Goal: Task Accomplishment & Management: Use online tool/utility

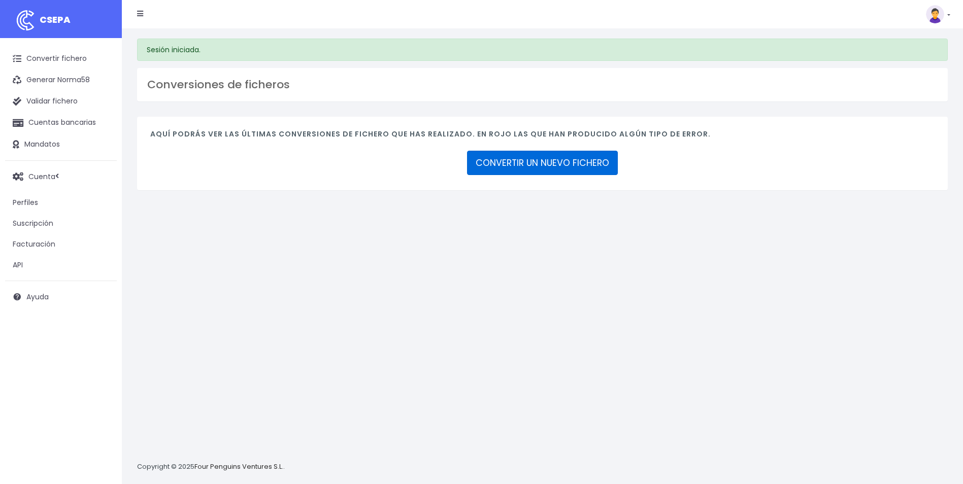
click at [572, 168] on link "CONVERTIR UN NUEVO FICHERO" at bounding box center [542, 163] width 151 height 24
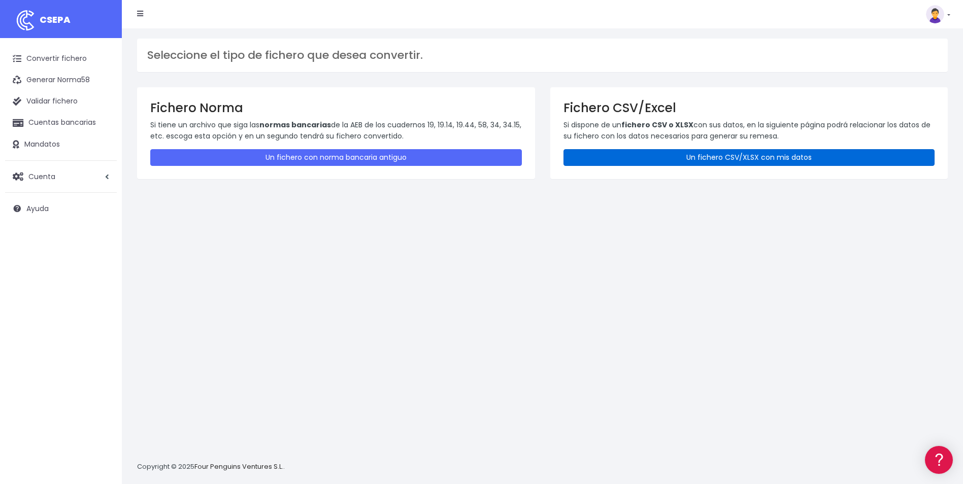
click at [676, 157] on link "Un fichero CSV/XLSX con mis datos" at bounding box center [750, 157] width 372 height 17
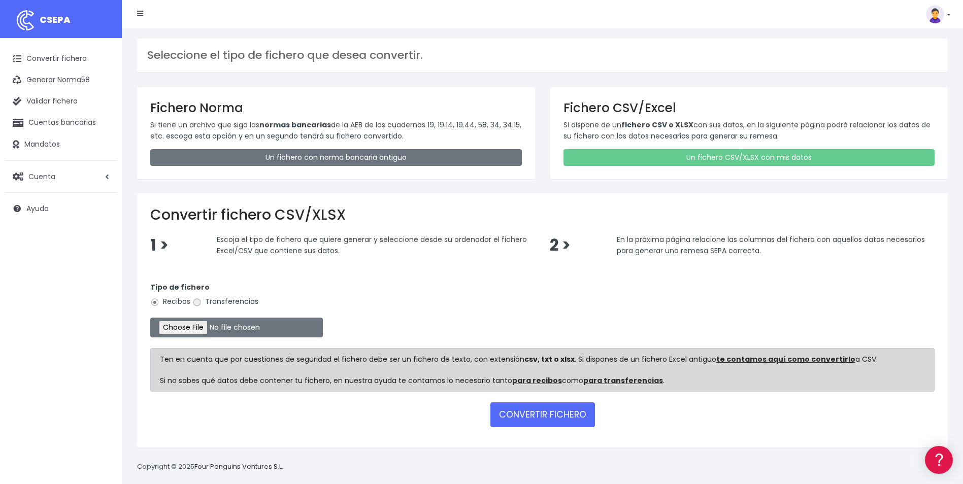
click at [198, 302] on input "Transferencias" at bounding box center [196, 302] width 9 height 9
radio input "true"
click at [193, 330] on input "file" at bounding box center [236, 328] width 173 height 20
type input "C:\fakepath\PLANTILLASEPA AINHOA.csv"
click at [564, 412] on button "CONVERTIR FICHERO" at bounding box center [543, 415] width 105 height 24
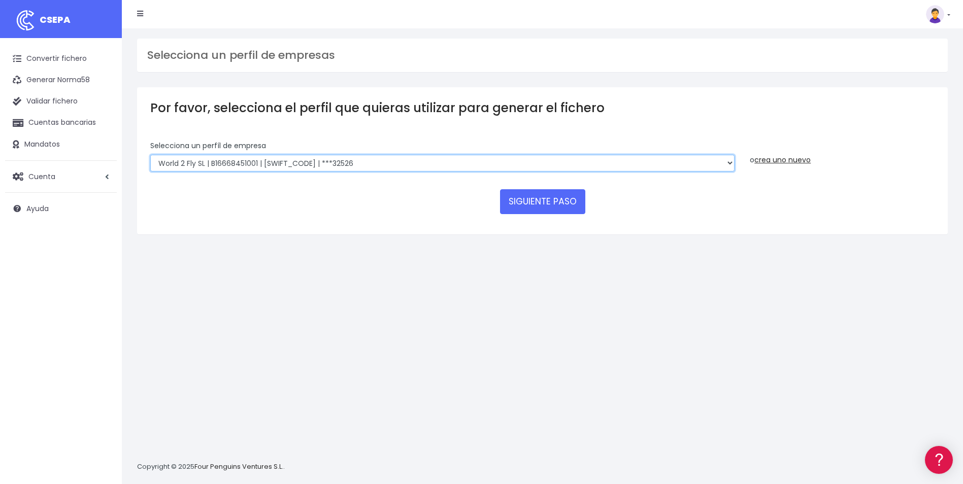
click at [260, 166] on select "World 2 Meet SLU | B62880992001 | BSABESBBXXX | ***97721 WORLD2MEET,S.L.U | B62…" at bounding box center [442, 163] width 584 height 17
click at [797, 161] on link "crea uno nuevo" at bounding box center [783, 160] width 56 height 10
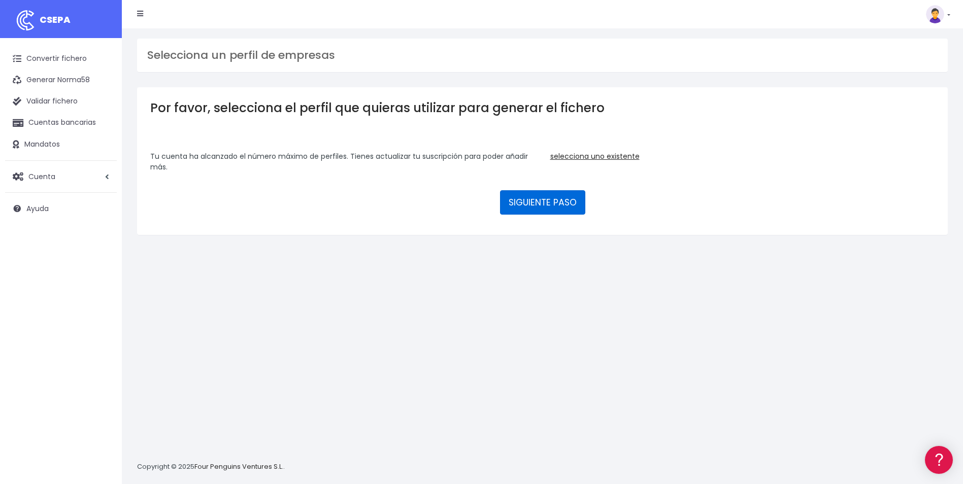
click at [550, 200] on button "SIGUIENTE PASO" at bounding box center [542, 202] width 85 height 24
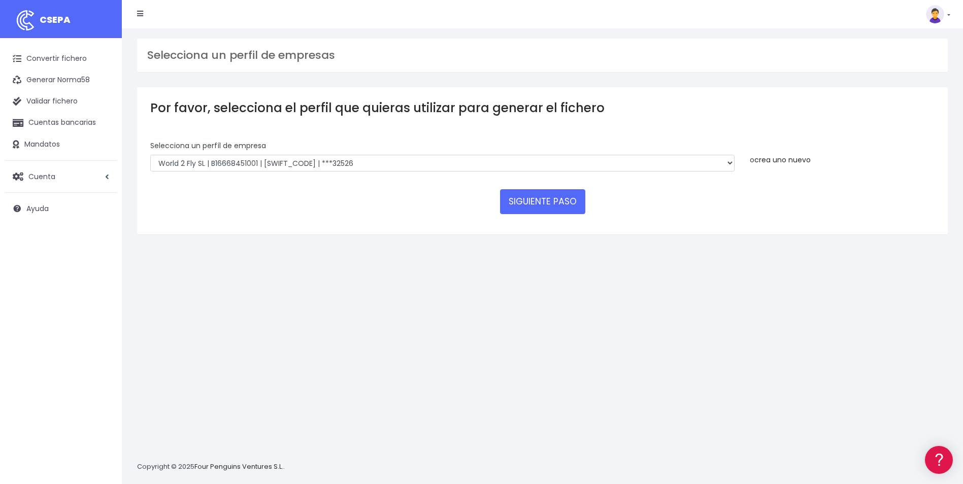
click at [794, 157] on link "crea uno nuevo" at bounding box center [783, 160] width 56 height 10
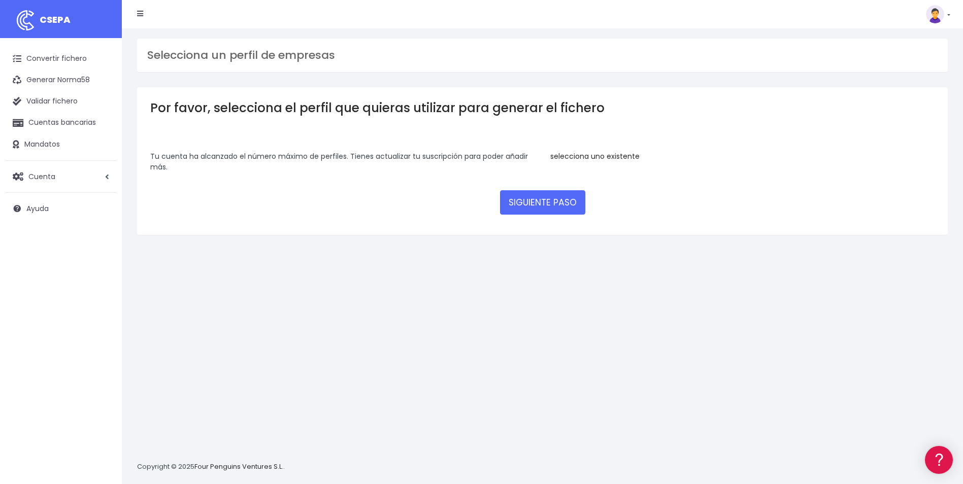
click at [625, 154] on link "selecciona uno existente" at bounding box center [594, 156] width 89 height 10
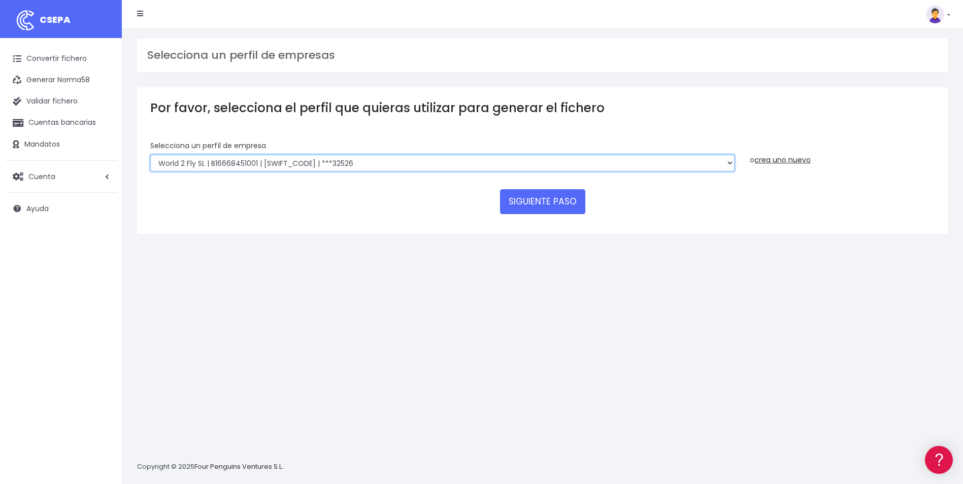
click at [576, 170] on select "World 2 Meet SLU | B62880992001 | BSABESBBXXX | ***97721 WORLD2MEET,S.L.U | B62…" at bounding box center [442, 163] width 584 height 17
select select "2700"
click at [150, 155] on select "World 2 Meet SLU | B62880992001 | BSABESBBXXX | ***97721 WORLD2MEET,S.L.U | B62…" at bounding box center [442, 163] width 584 height 17
click at [360, 158] on select "World 2 Meet SLU | B62880992001 | BSABESBBXXX | ***97721 WORLD2MEET,S.L.U | B62…" at bounding box center [442, 163] width 584 height 17
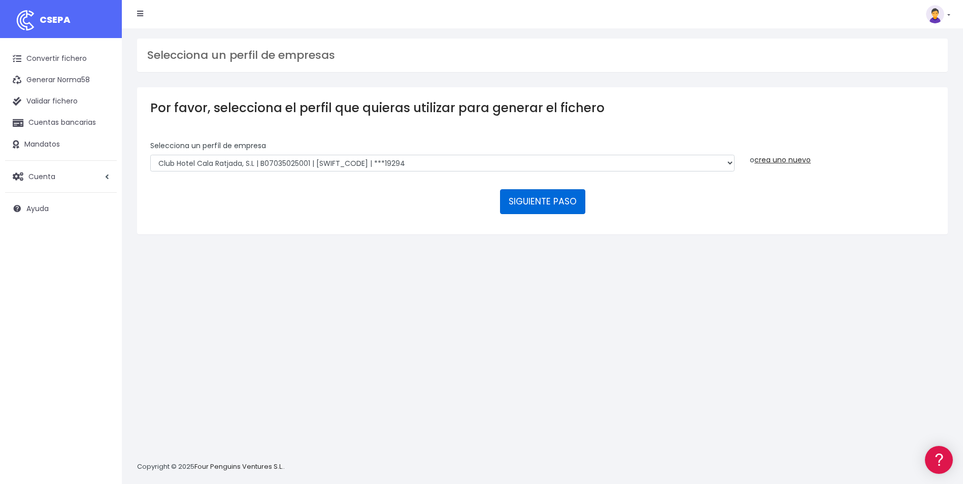
click at [564, 201] on button "SIGUIENTE PASO" at bounding box center [542, 201] width 85 height 24
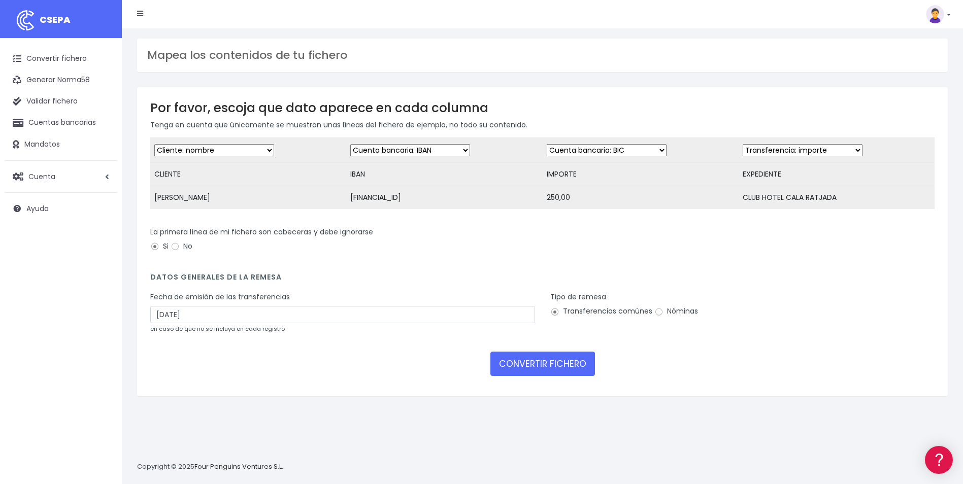
drag, startPoint x: 546, startPoint y: 127, endPoint x: 139, endPoint y: 48, distance: 414.4
click at [139, 48] on div "Mapea los contenidos de tu fichero Por favor, escoja que dato aparece en cada c…" at bounding box center [542, 256] width 841 height 456
click at [139, 48] on div "Mapea los contenidos de tu fichero" at bounding box center [542, 56] width 811 height 34
drag, startPoint x: 145, startPoint y: 103, endPoint x: 564, endPoint y: 126, distance: 419.1
click at [564, 126] on div "Por favor, escoja que dato aparece en cada columna Tenga en cuenta que únicamen…" at bounding box center [542, 241] width 811 height 309
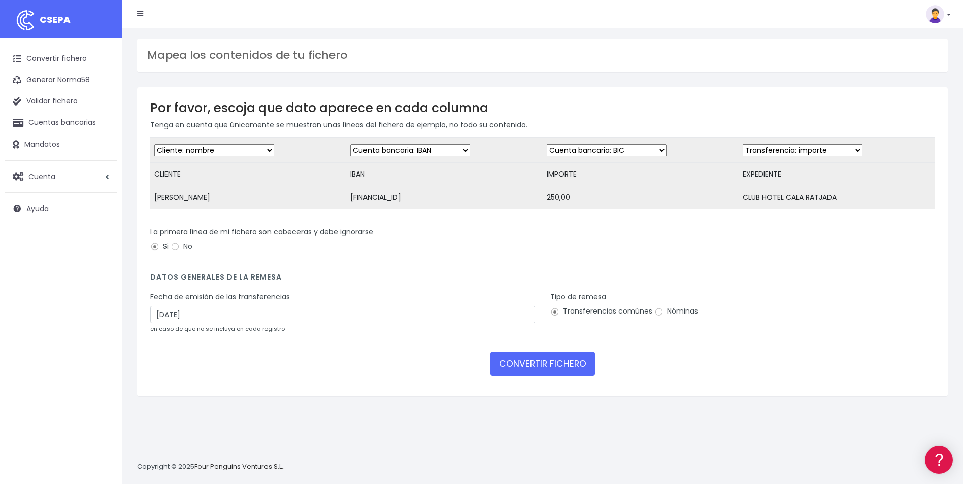
drag, startPoint x: 564, startPoint y: 126, endPoint x: 546, endPoint y: 127, distance: 17.3
click at [546, 127] on p "Tenga en cuenta que únicamente se muestran unas líneas del fichero de ejemplo, …" at bounding box center [542, 124] width 785 height 11
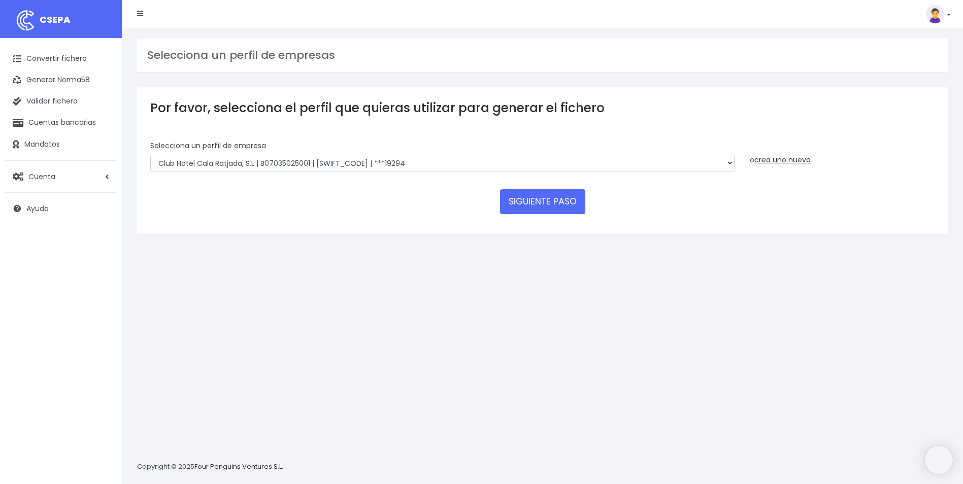
select select "2700"
click at [789, 159] on link "crea uno nuevo" at bounding box center [783, 160] width 56 height 10
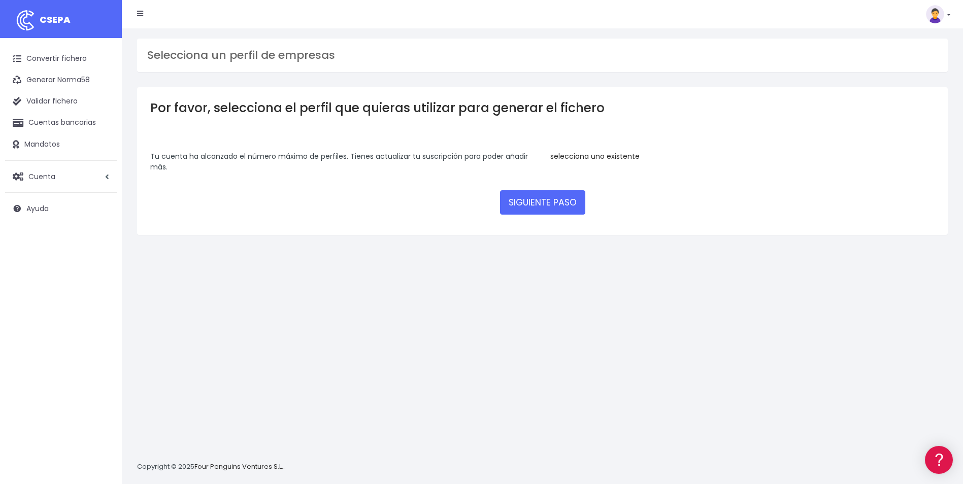
click at [597, 157] on link "selecciona uno existente" at bounding box center [594, 156] width 89 height 10
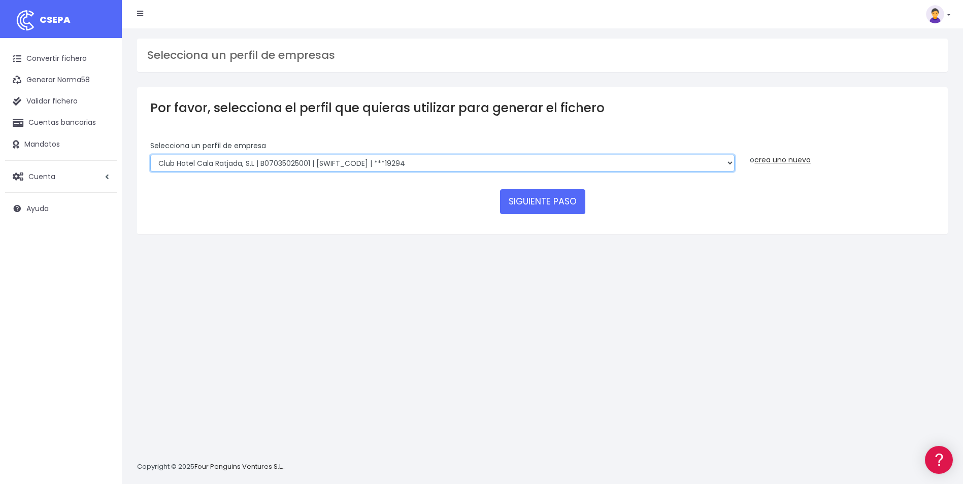
click at [366, 168] on select "World 2 Meet SLU | B62880992001 | BSABESBBXXX | ***97721 WORLD2MEET,S.L.U | B62…" at bounding box center [442, 163] width 584 height 17
click at [534, 195] on button "SIGUIENTE PASO" at bounding box center [542, 201] width 85 height 24
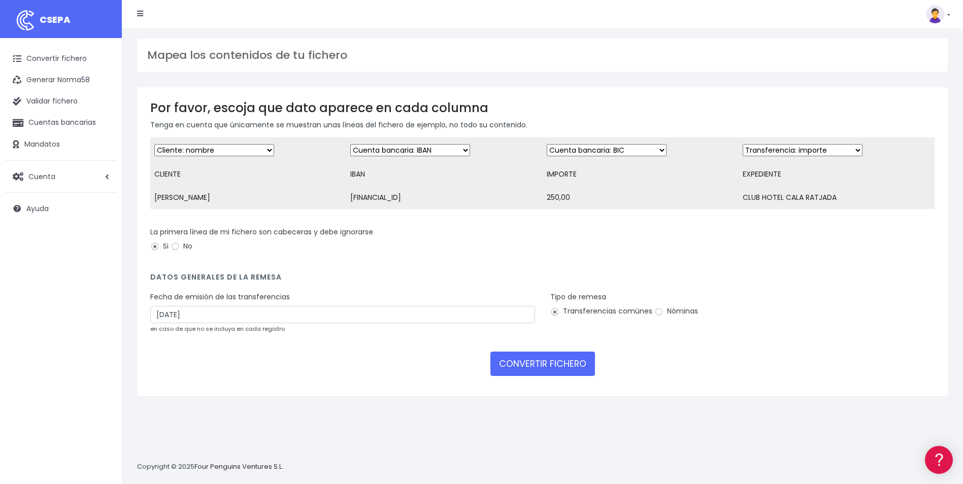
click at [606, 152] on select "Desechar campo Cliente: nombre Cliente: DNI Cliente: Email Cliente: referencia …" at bounding box center [607, 150] width 120 height 12
select select "amount"
click at [547, 144] on select "Desechar campo Cliente: nombre Cliente: DNI Cliente: Email Cliente: referencia …" at bounding box center [607, 150] width 120 height 12
click at [842, 153] on select "Desechar campo Cliente: nombre Cliente: DNI Cliente: Email Cliente: referencia …" at bounding box center [803, 150] width 120 height 12
select select "description"
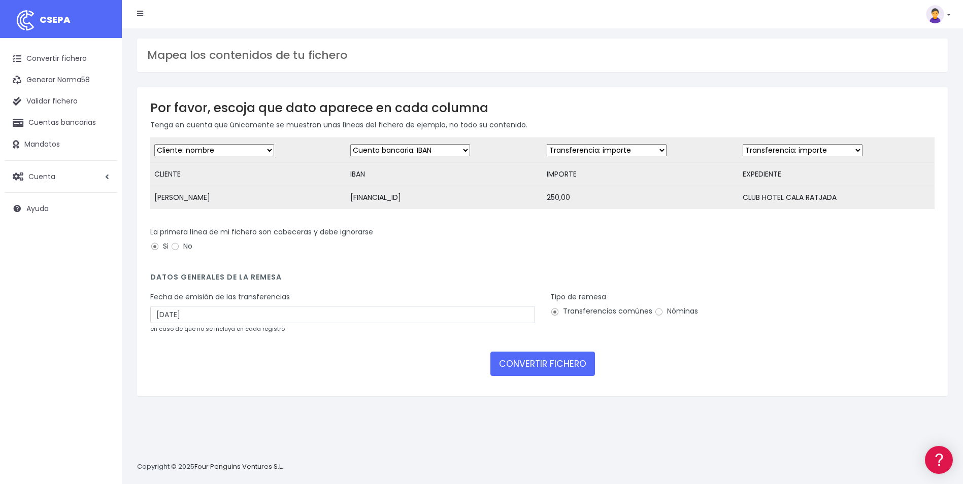
click at [743, 144] on select "Desechar campo Cliente: nombre Cliente: DNI Cliente: Email Cliente: referencia …" at bounding box center [803, 150] width 120 height 12
click at [86, 119] on link "Cuentas bancarias" at bounding box center [61, 122] width 112 height 21
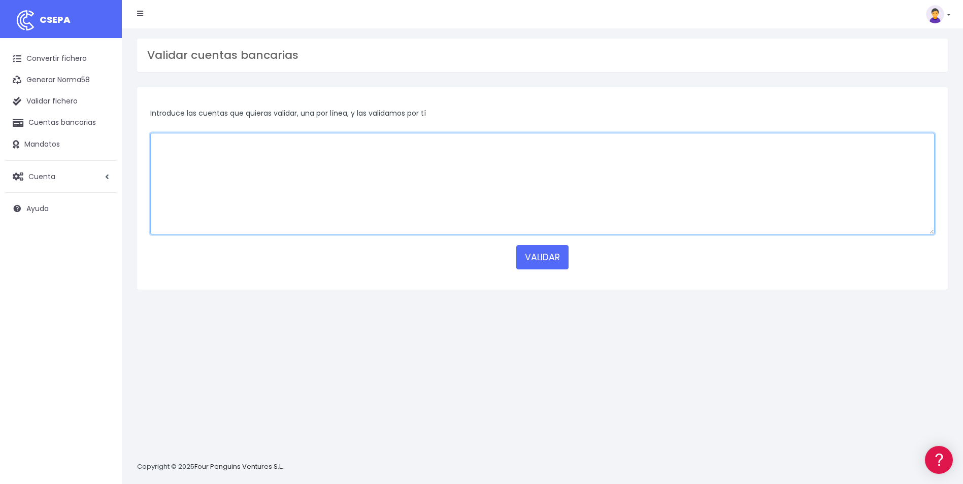
click at [268, 154] on textarea at bounding box center [542, 184] width 785 height 102
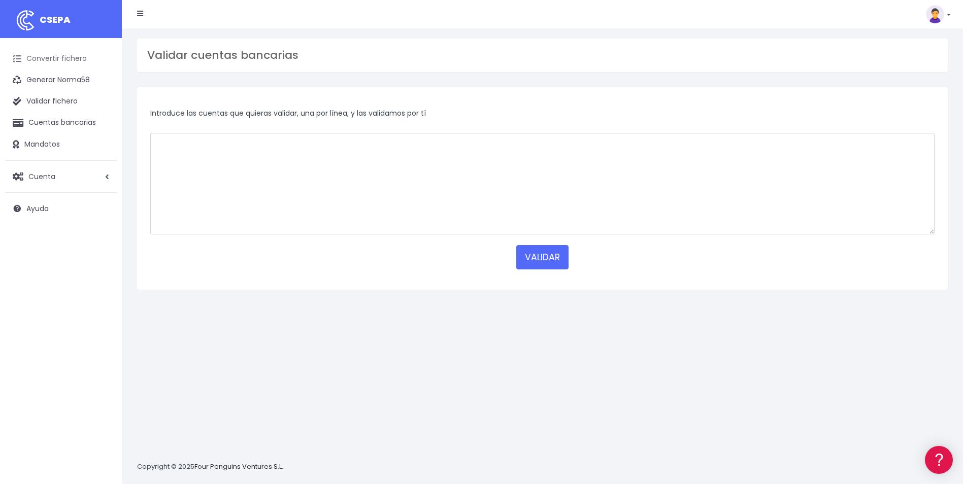
click at [73, 60] on link "Convertir fichero" at bounding box center [61, 58] width 112 height 21
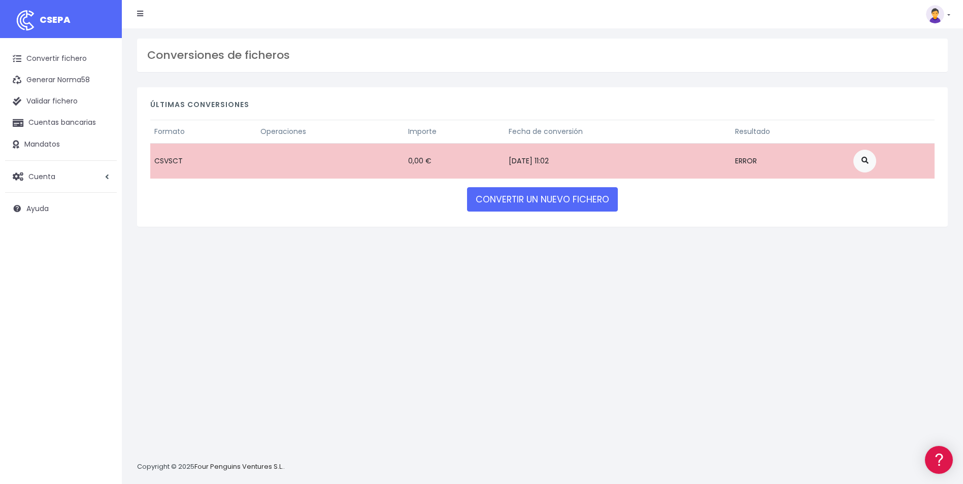
click at [172, 161] on td "CSVSCT" at bounding box center [203, 161] width 106 height 36
drag, startPoint x: 876, startPoint y: 162, endPoint x: 871, endPoint y: 170, distance: 9.2
click at [869, 163] on span at bounding box center [865, 160] width 7 height 7
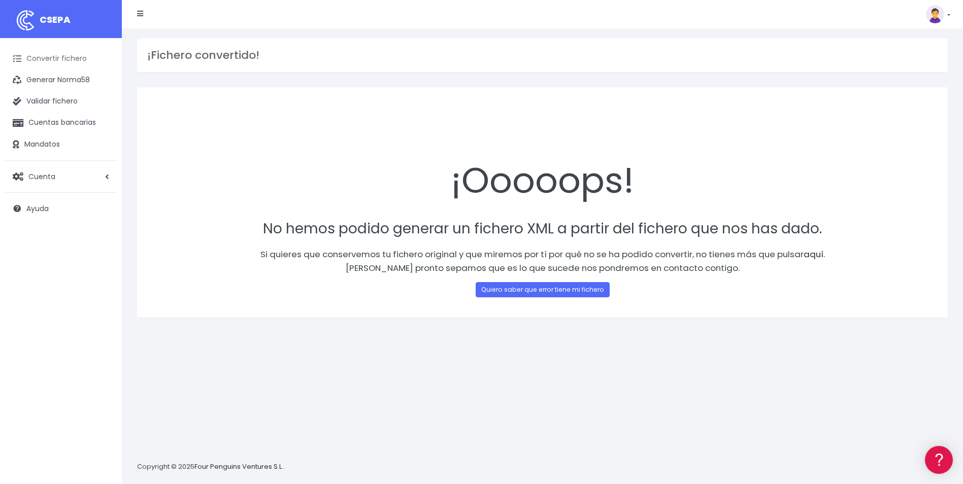
click at [49, 57] on link "Convertir fichero" at bounding box center [61, 58] width 112 height 21
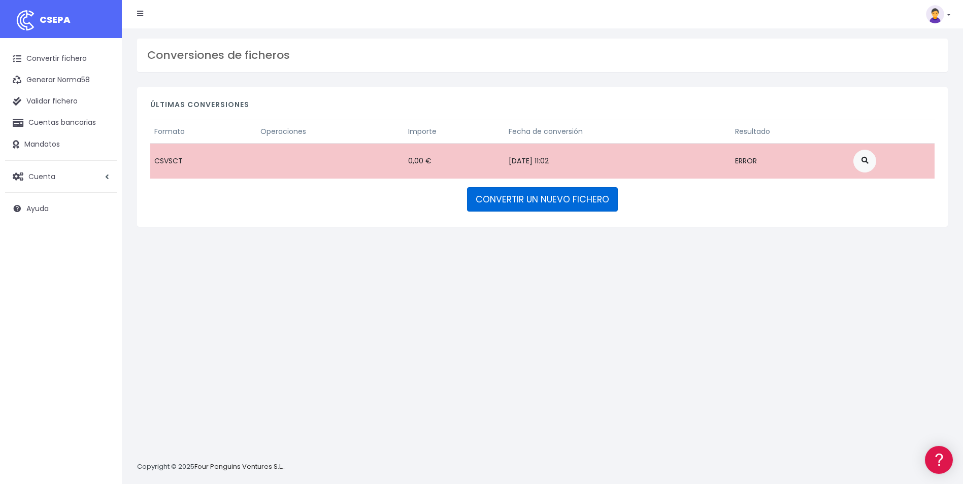
click at [513, 202] on link "CONVERTIR UN NUEVO FICHERO" at bounding box center [542, 199] width 151 height 24
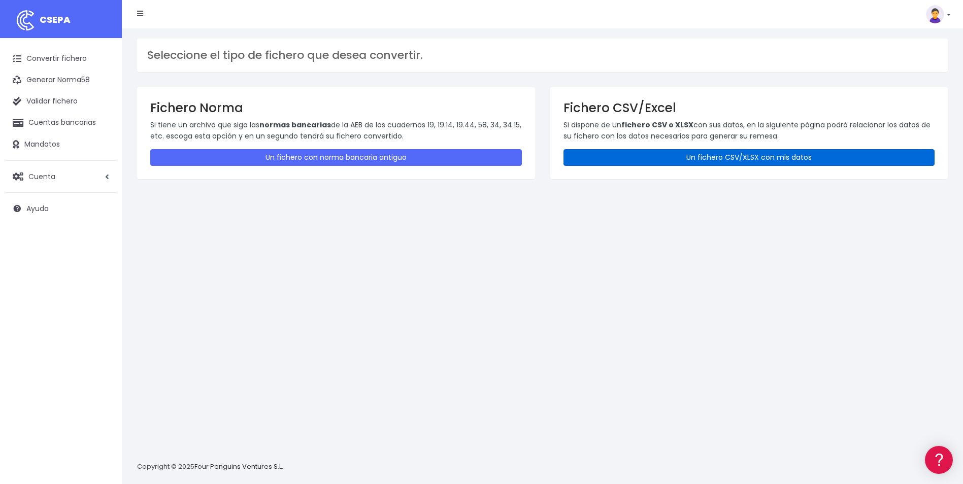
click at [675, 159] on link "Un fichero CSV/XLSX con mis datos" at bounding box center [750, 157] width 372 height 17
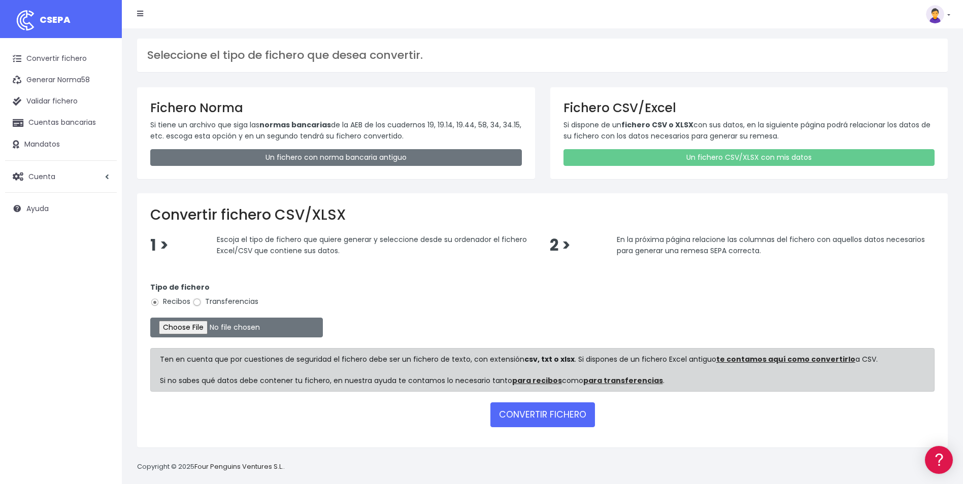
click at [201, 303] on input "Transferencias" at bounding box center [196, 302] width 9 height 9
radio input "true"
click at [202, 330] on input "file" at bounding box center [236, 328] width 173 height 20
type input "C:\fakepath\PLANTILLASEPA AINHOA.csv"
click at [537, 419] on button "CONVERTIR FICHERO" at bounding box center [543, 415] width 105 height 24
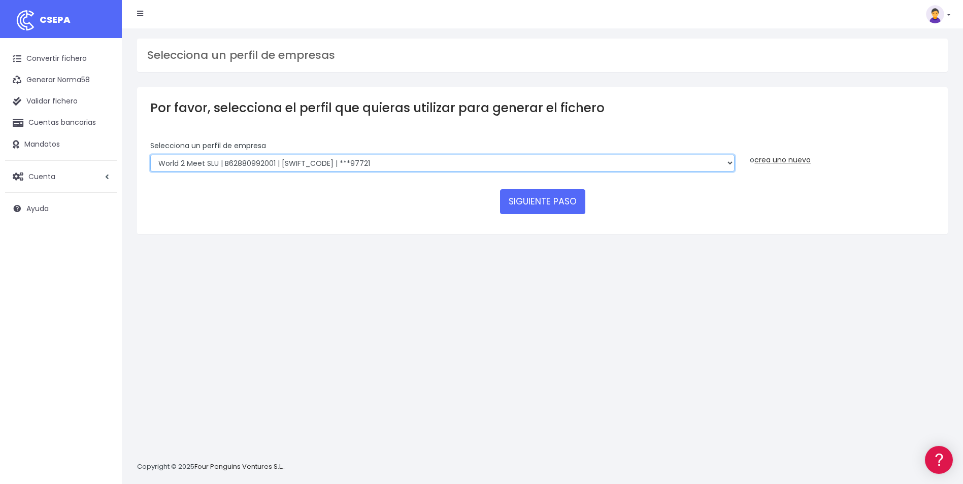
click at [676, 162] on select "World 2 Meet SLU | B62880992001 | BSABESBBXXX | ***97721 WORLD2MEET,S.L.U | B62…" at bounding box center [442, 163] width 584 height 17
select select "2700"
click at [150, 155] on select "World 2 Meet SLU | B62880992001 | BSABESBBXXX | ***97721 WORLD2MEET,S.L.U | B62…" at bounding box center [442, 163] width 584 height 17
click at [774, 161] on link "crea uno nuevo" at bounding box center [783, 160] width 56 height 10
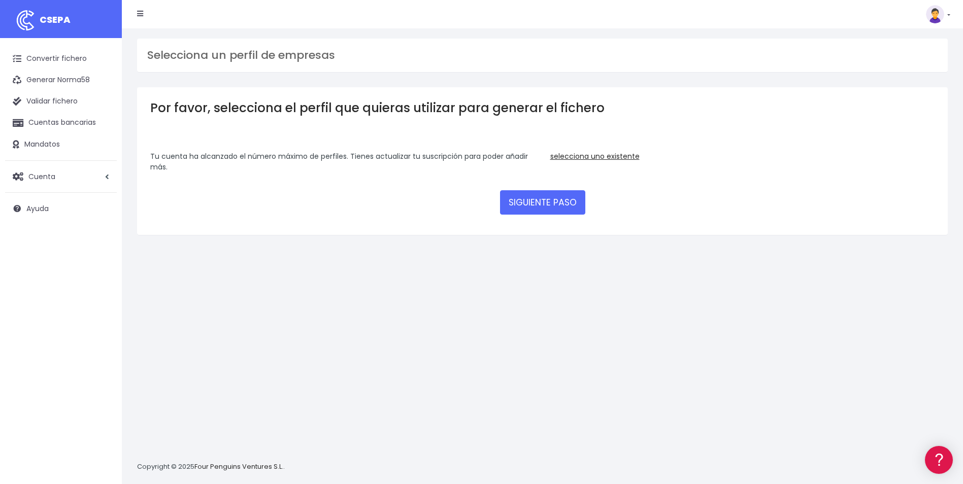
drag, startPoint x: 150, startPoint y: 156, endPoint x: 184, endPoint y: 168, distance: 35.3
click at [184, 168] on div "Tu cuenta ha alcanzado el número máximo de perfiles. Tienes actualizar tu suscr…" at bounding box center [342, 161] width 385 height 21
click at [591, 157] on link "selecciona uno existente" at bounding box center [594, 156] width 89 height 10
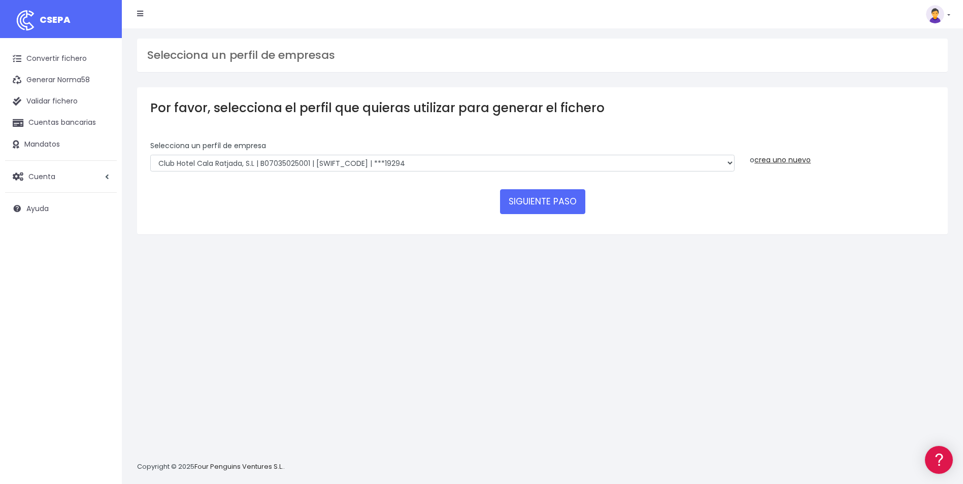
click at [573, 174] on div "Selecciona un perfíl de empresa World 2 Meet SLU | B62880992001 | BSABESBBXXX |…" at bounding box center [443, 160] width 600 height 39
click at [580, 171] on select "World 2 Meet SLU | B62880992001 | BSABESBBXXX | ***97721 WORLD2MEET,S.L.U | B62…" at bounding box center [442, 163] width 584 height 17
click at [937, 10] on img at bounding box center [935, 14] width 18 height 18
click at [731, 164] on select "World 2 Meet SLU | B62880992001 | [SWIFT_CODE] | ***97721 WORLD2MEET,S.L.U | B6…" at bounding box center [442, 163] width 584 height 17
click at [150, 155] on select "World 2 Meet SLU | B62880992001 | BSABESBBXXX | ***97721 WORLD2MEET,S.L.U | B62…" at bounding box center [442, 163] width 584 height 17
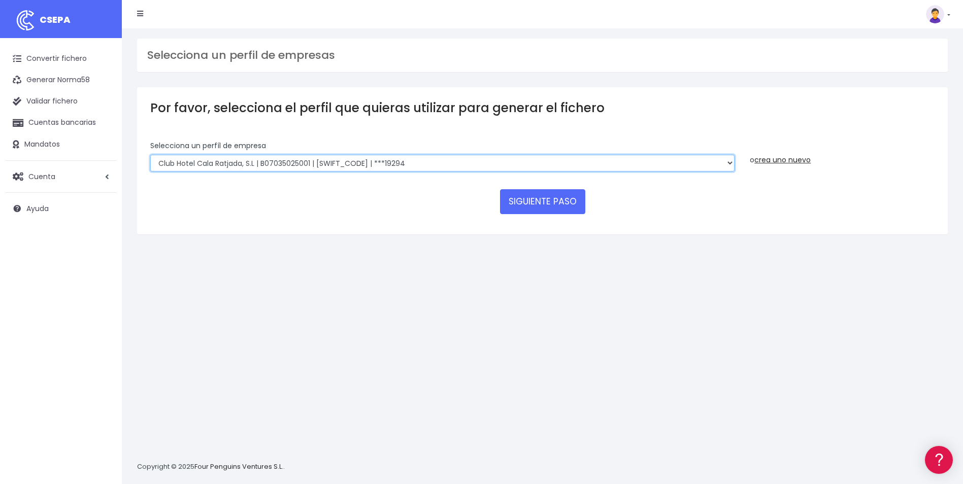
click at [334, 165] on select "World 2 Meet SLU | B62880992001 | BSABESBBXXX | ***97721 WORLD2MEET,S.L.U | B62…" at bounding box center [442, 163] width 584 height 17
click at [55, 60] on link "Convertir fichero" at bounding box center [61, 58] width 112 height 21
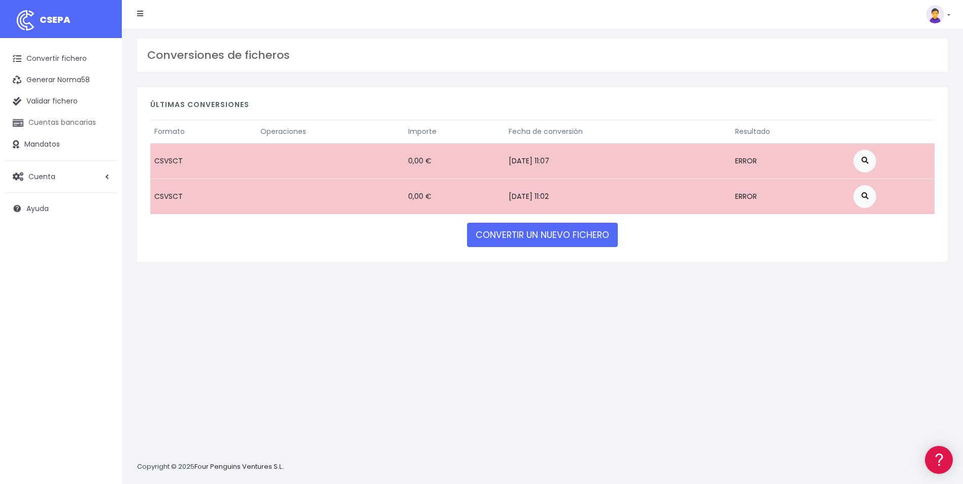
click at [57, 124] on link "Cuentas bancarias" at bounding box center [61, 122] width 112 height 21
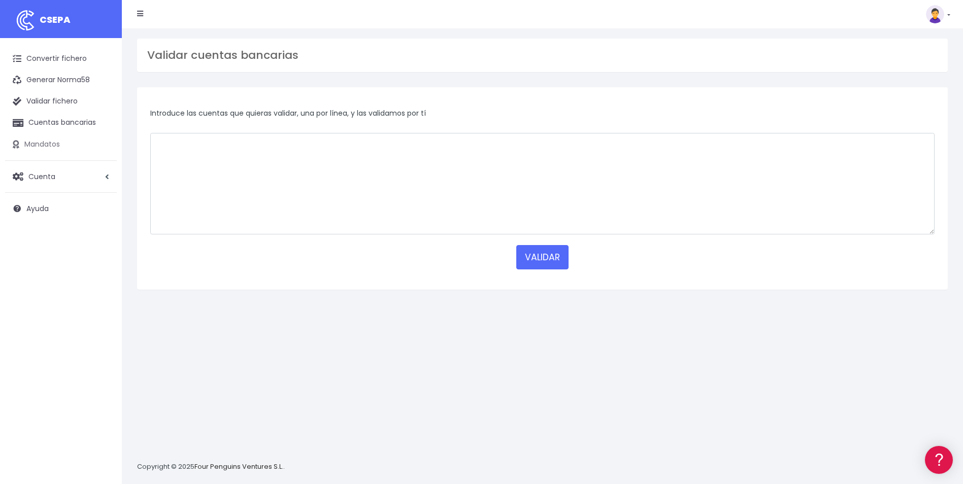
click at [62, 149] on link "Mandatos" at bounding box center [61, 144] width 112 height 21
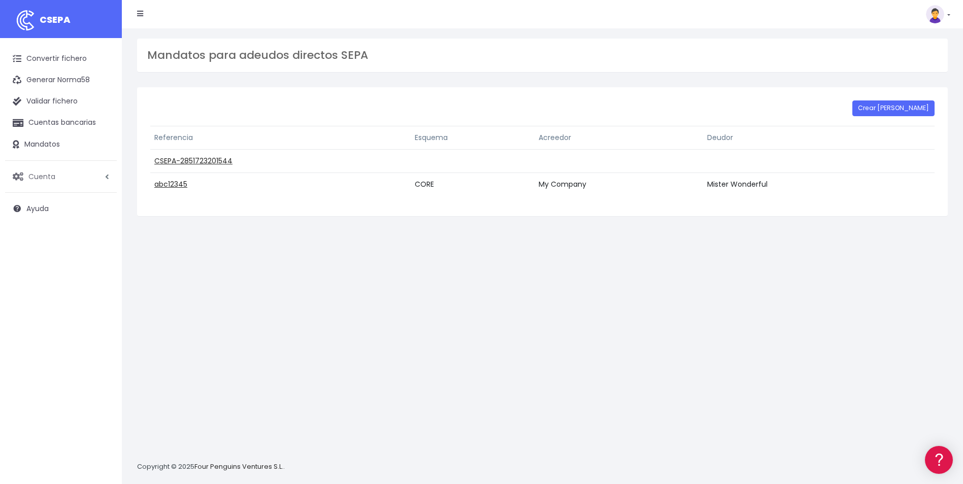
click at [69, 182] on link "Cuenta" at bounding box center [61, 176] width 112 height 21
click at [48, 201] on link "Perfiles" at bounding box center [66, 201] width 101 height 18
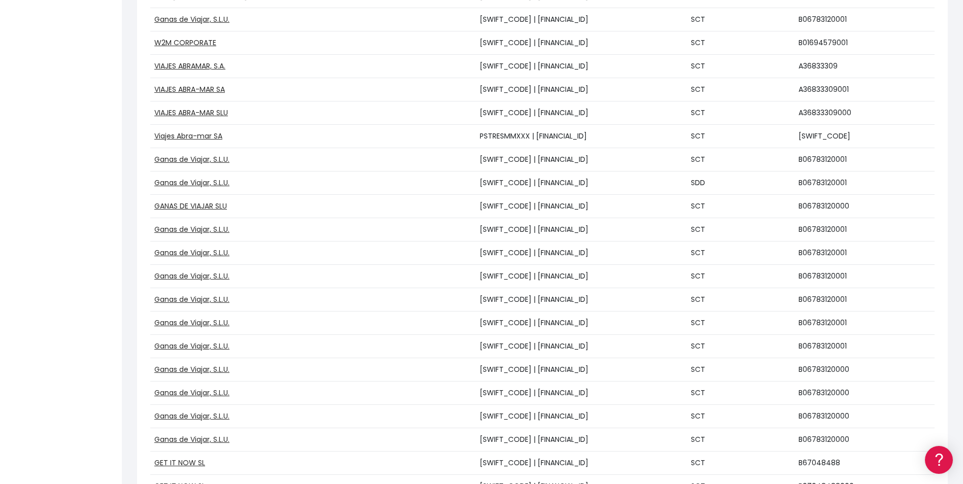
scroll to position [1887, 0]
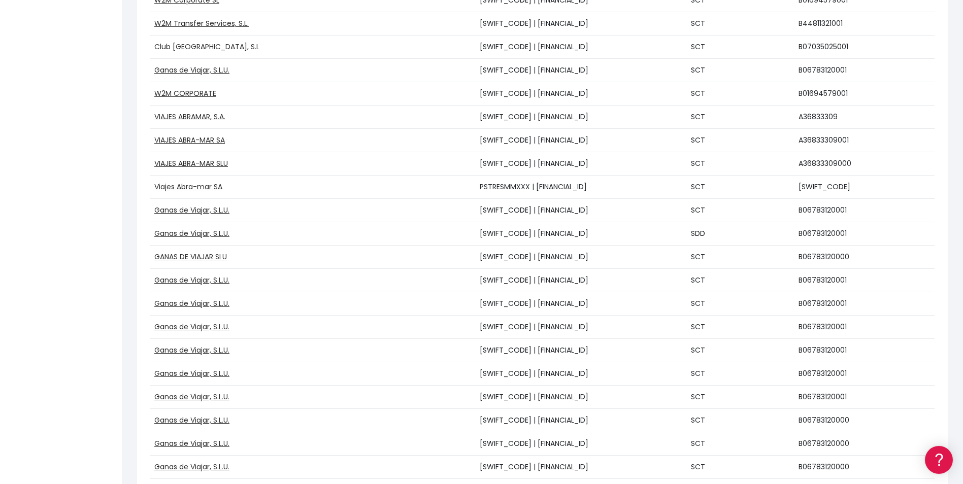
click at [203, 44] on link "Club [GEOGRAPHIC_DATA], S.L" at bounding box center [206, 47] width 105 height 10
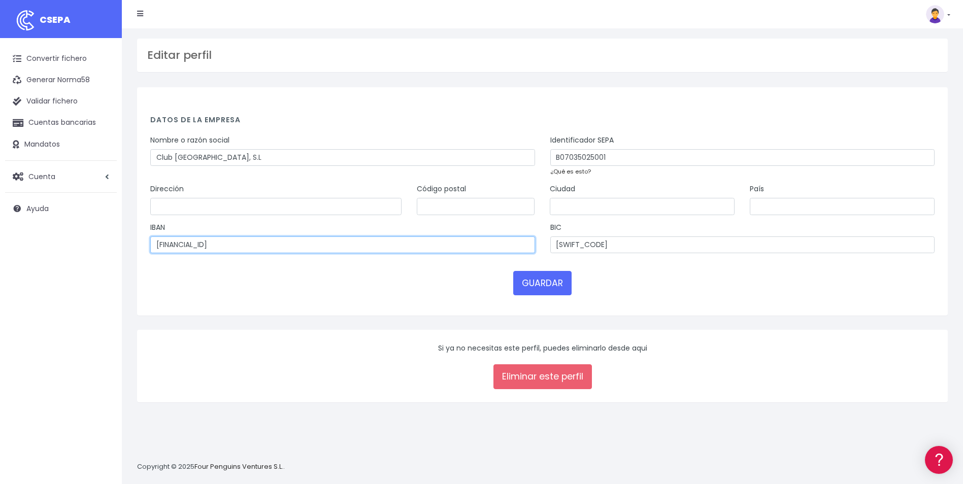
drag, startPoint x: 280, startPoint y: 246, endPoint x: 41, endPoint y: 245, distance: 238.7
click at [47, 246] on div "CSEPA Convertir fichero Generar Norma58 Validar fichero Cuentas bancarias Manda…" at bounding box center [481, 242] width 963 height 484
paste input "2501822368310101522622"
type input "ES2501822368310101522622"
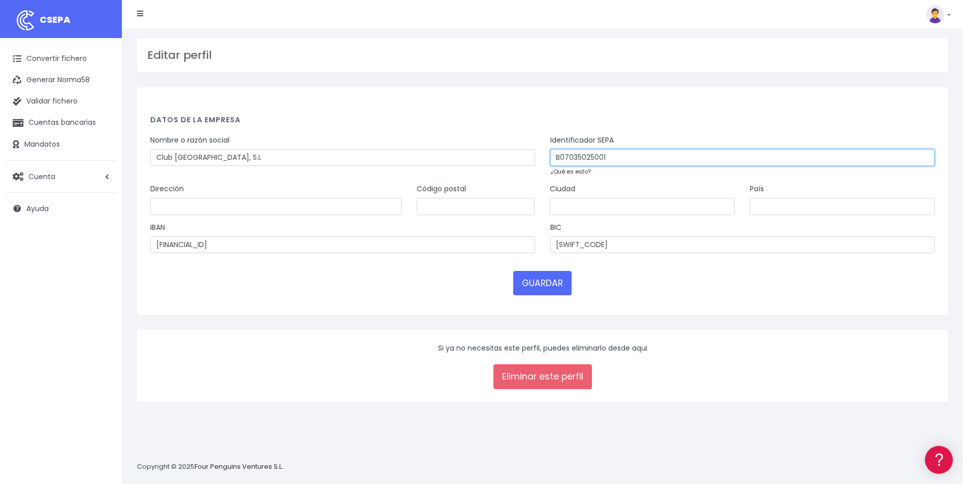
drag, startPoint x: 621, startPoint y: 157, endPoint x: 411, endPoint y: 155, distance: 209.2
click at [411, 155] on div "Nombre o razón social Club Hotel Cala Ratjada, S.L Identificador SEPA B07035025…" at bounding box center [543, 159] width 800 height 49
paste input "text"
type input "B07035025"
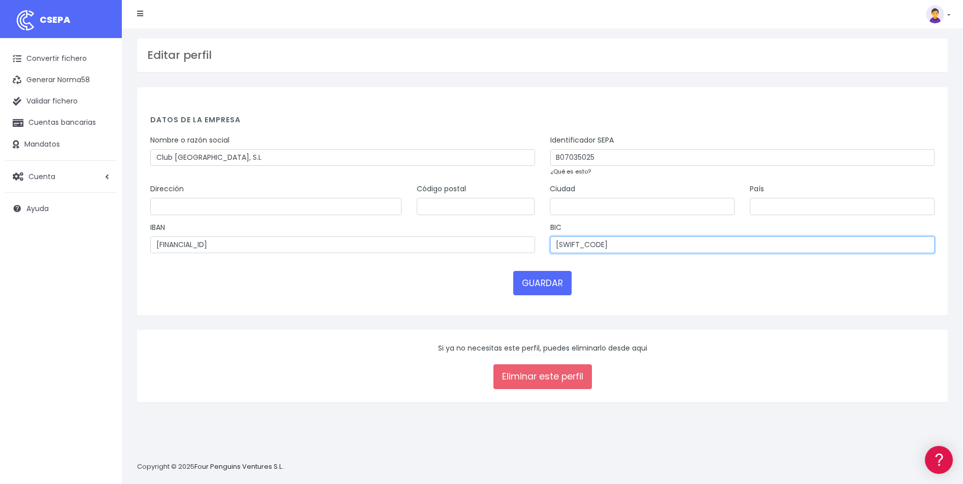
drag, startPoint x: 624, startPoint y: 244, endPoint x: 471, endPoint y: 238, distance: 153.5
click at [472, 238] on div "IBAN ES2501822368310101522622 BIC BSABESBBXXX" at bounding box center [543, 241] width 800 height 39
paste input "BVAESMM"
type input "BBVAESMMXXX"
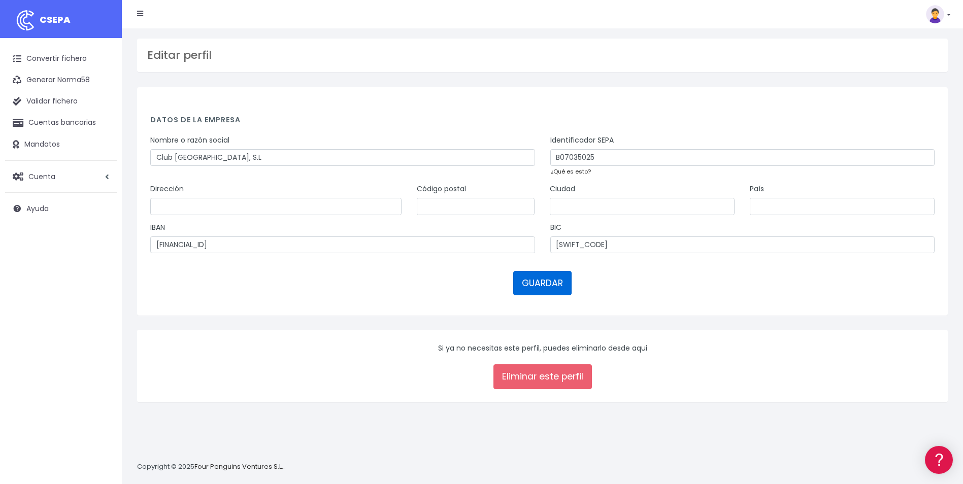
click at [534, 280] on button "GUARDAR" at bounding box center [542, 283] width 58 height 24
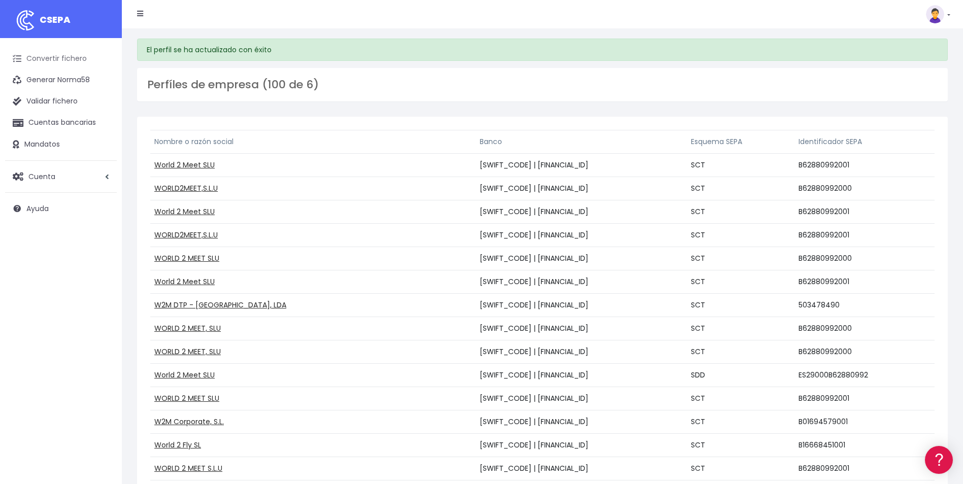
click at [82, 59] on link "Convertir fichero" at bounding box center [61, 58] width 112 height 21
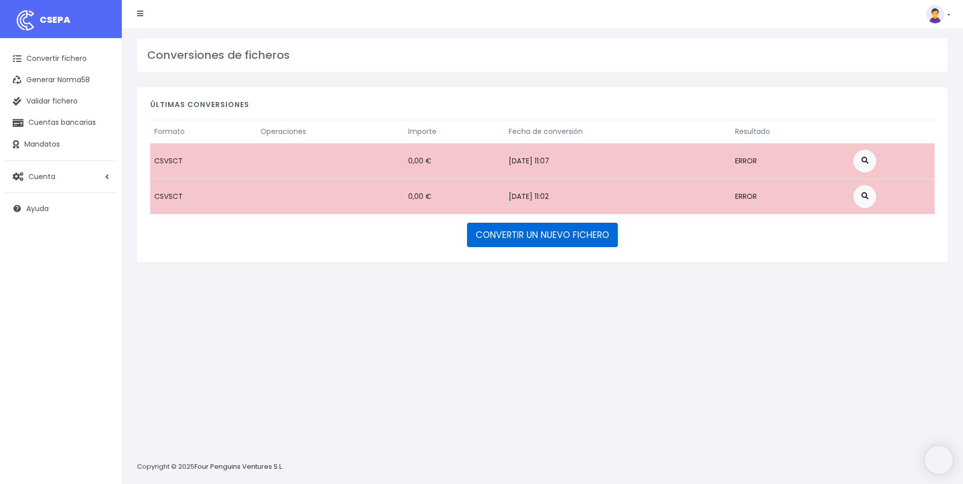
click at [533, 236] on link "CONVERTIR UN NUEVO FICHERO" at bounding box center [542, 235] width 151 height 24
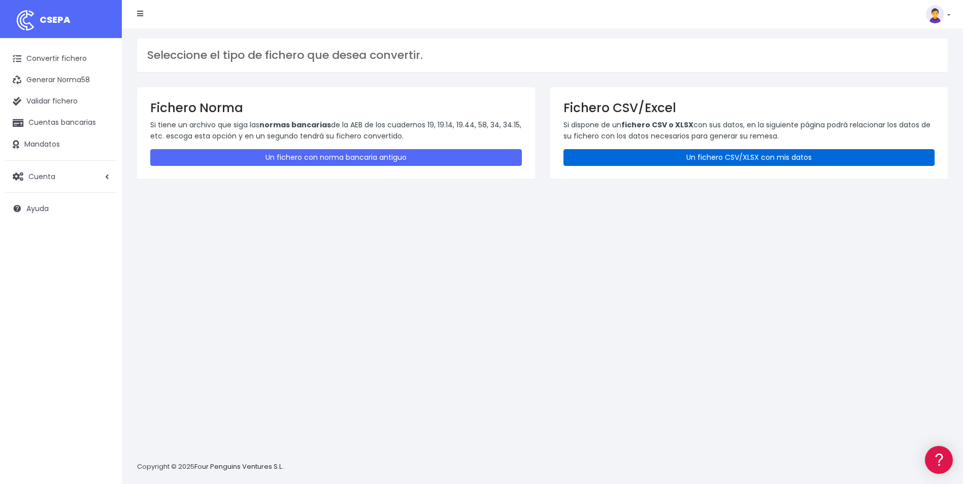
click at [656, 155] on link "Un fichero CSV/XLSX con mis datos" at bounding box center [750, 157] width 372 height 17
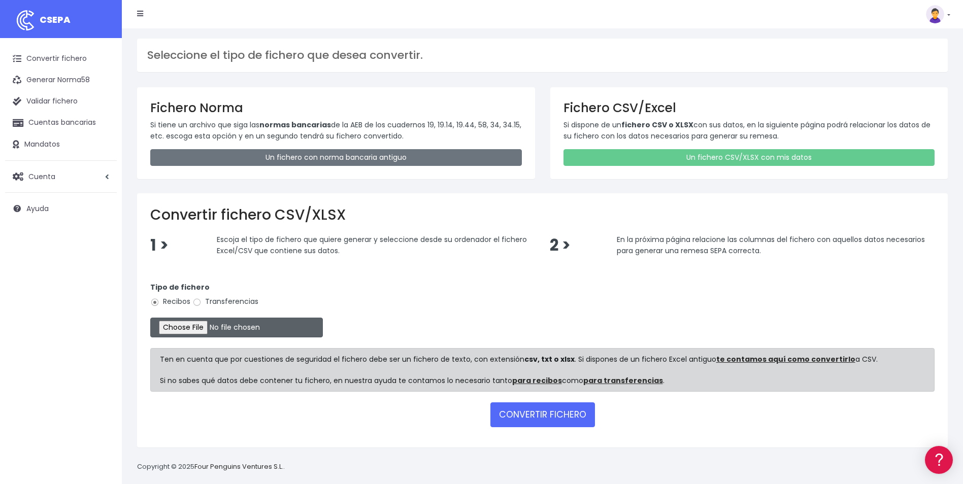
click at [203, 331] on input "file" at bounding box center [236, 328] width 173 height 20
type input "C:\fakepath\PLANTILLASEPA AINHOA.csv"
click at [210, 298] on label "Transferencias" at bounding box center [225, 302] width 66 height 11
click at [202, 298] on input "Transferencias" at bounding box center [196, 302] width 9 height 9
radio input "true"
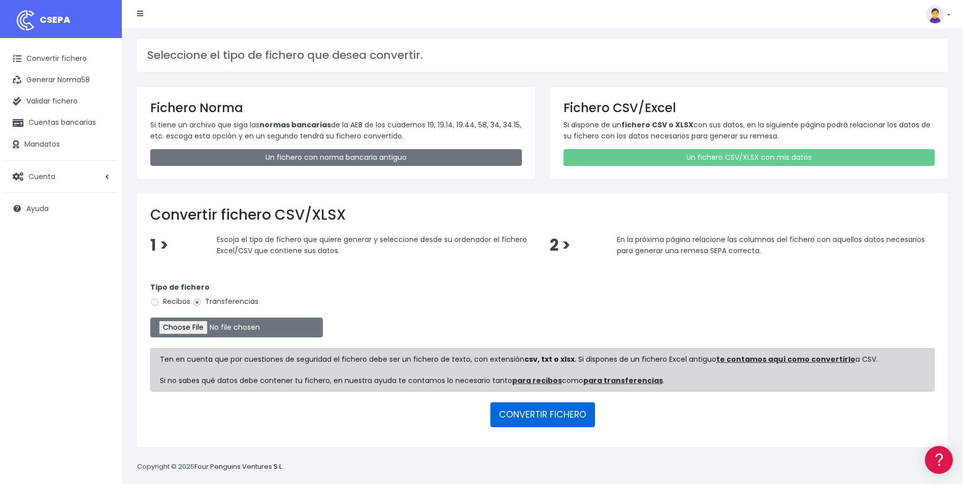
click at [536, 416] on button "CONVERTIR FICHERO" at bounding box center [543, 415] width 105 height 24
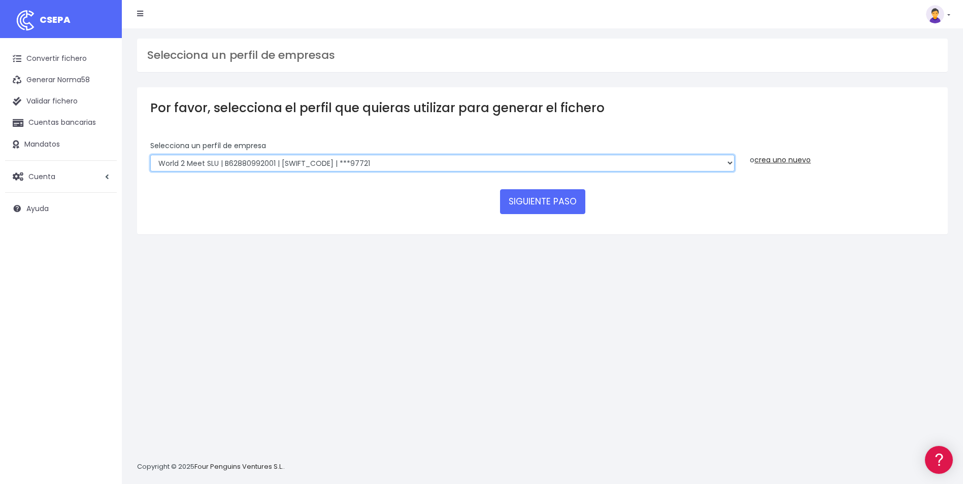
click at [444, 168] on select "World 2 Meet SLU | B62880992001 | [SWIFT_CODE] | ***97721 WORLD2MEET,S.L.U | B6…" at bounding box center [442, 163] width 584 height 17
select select "2700"
click at [150, 155] on select "World 2 Meet SLU | B62880992001 | [SWIFT_CODE] | ***97721 WORLD2MEET,S.L.U | B6…" at bounding box center [442, 163] width 584 height 17
click at [546, 204] on button "SIGUIENTE PASO" at bounding box center [542, 201] width 85 height 24
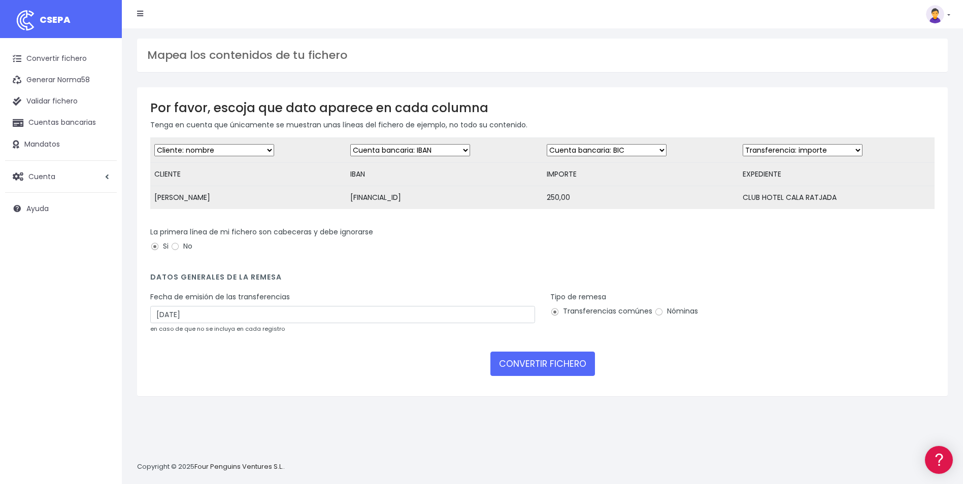
click at [614, 151] on select "Desechar campo Cliente: nombre Cliente: DNI Cliente: Email Cliente: referencia …" at bounding box center [607, 150] width 120 height 12
select select "amount"
click at [547, 144] on select "Desechar campo Cliente: nombre Cliente: DNI Cliente: Email Cliente: referencia …" at bounding box center [607, 150] width 120 height 12
click at [779, 149] on select "Desechar campo Cliente: nombre Cliente: DNI Cliente: Email Cliente: referencia …" at bounding box center [803, 150] width 120 height 12
select select "description"
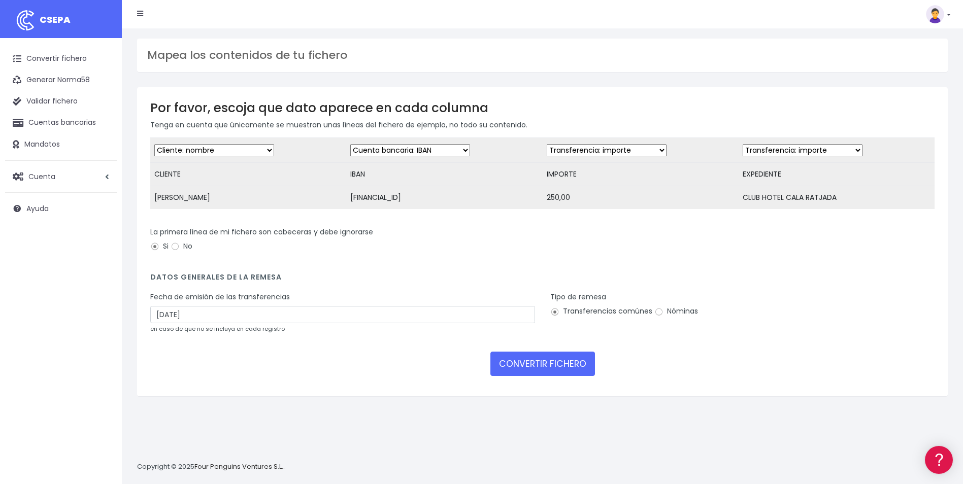
click at [743, 144] on select "Desechar campo Cliente: nombre Cliente: DNI Cliente: Email Cliente: referencia …" at bounding box center [803, 150] width 120 height 12
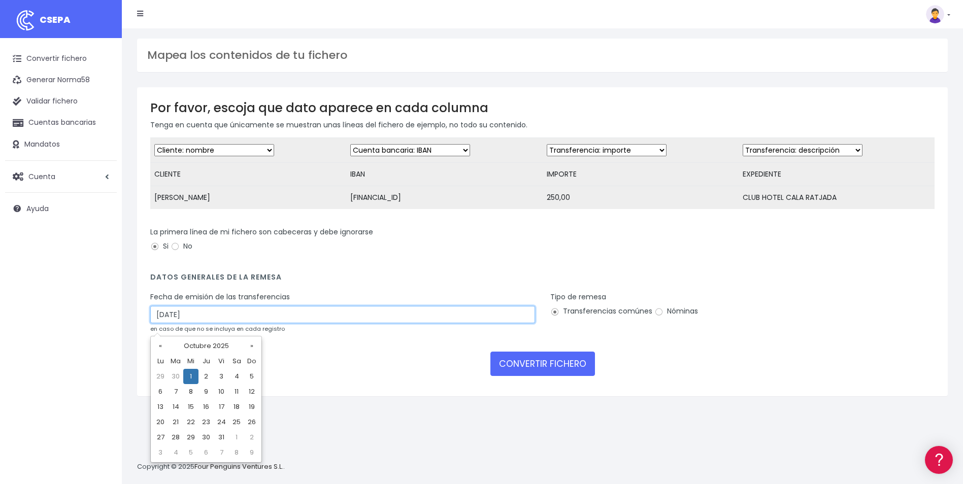
click at [161, 322] on input "[DATE]" at bounding box center [342, 314] width 385 height 17
click at [162, 380] on td "29" at bounding box center [160, 376] width 15 height 15
type input "[DATE]"
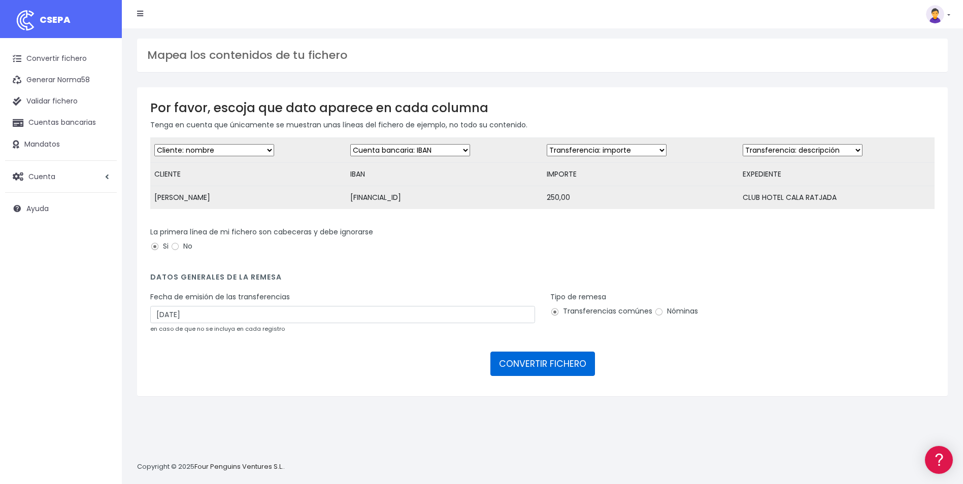
click at [564, 368] on button "CONVERTIR FICHERO" at bounding box center [543, 364] width 105 height 24
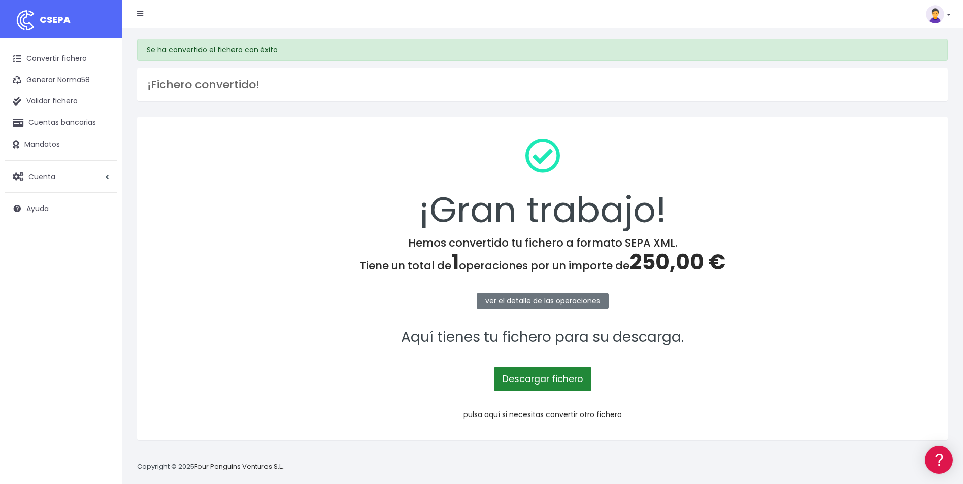
click at [557, 379] on link "Descargar fichero" at bounding box center [542, 379] width 97 height 24
